Goal: Task Accomplishment & Management: Use online tool/utility

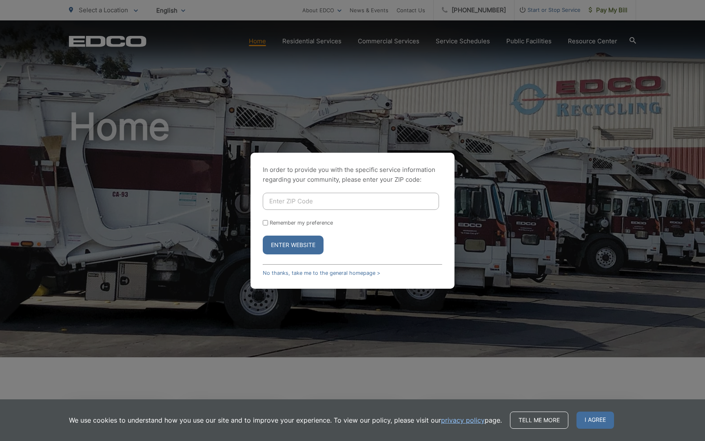
click at [358, 133] on div "In order to provide you with the specific service information regarding your co…" at bounding box center [352, 220] width 705 height 441
click at [545, 56] on div "In order to provide you with the specific service information regarding your co…" at bounding box center [352, 220] width 705 height 441
click at [316, 276] on div "In order to provide you with the specific service information regarding your co…" at bounding box center [353, 221] width 204 height 136
click at [322, 272] on link "No thanks, take me to the general homepage >" at bounding box center [322, 273] width 118 height 6
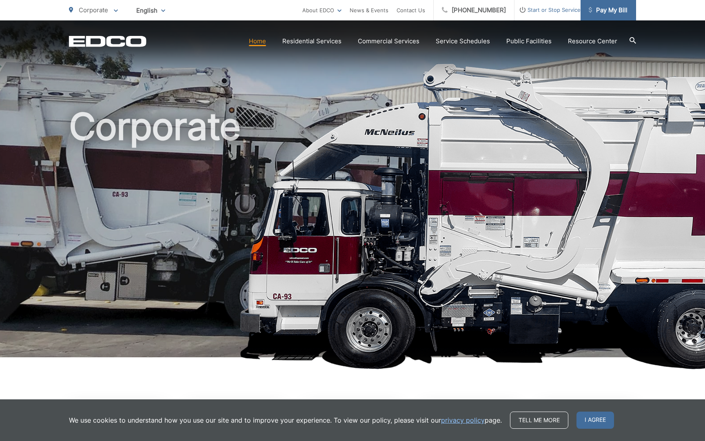
click at [606, 13] on span "Pay My Bill" at bounding box center [608, 10] width 39 height 10
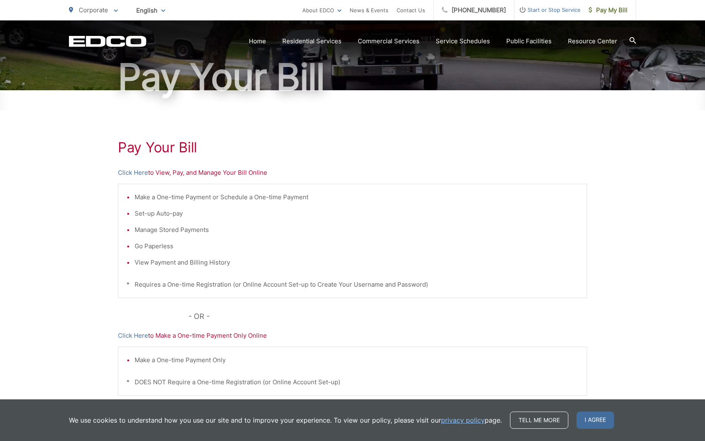
scroll to position [76, 0]
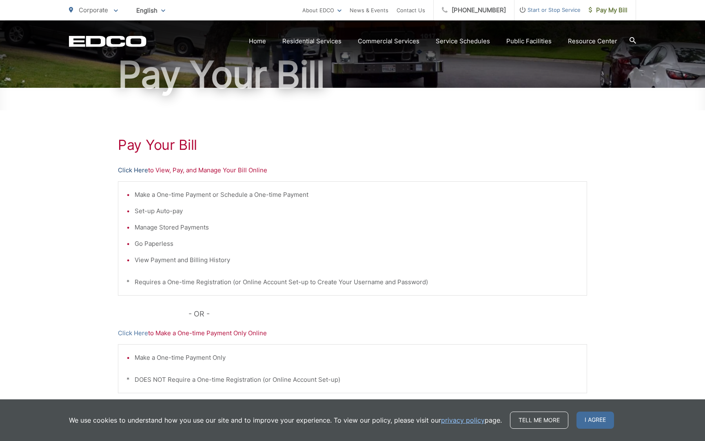
click at [142, 171] on link "Click Here" at bounding box center [133, 170] width 30 height 10
